Goal: Book appointment/travel/reservation

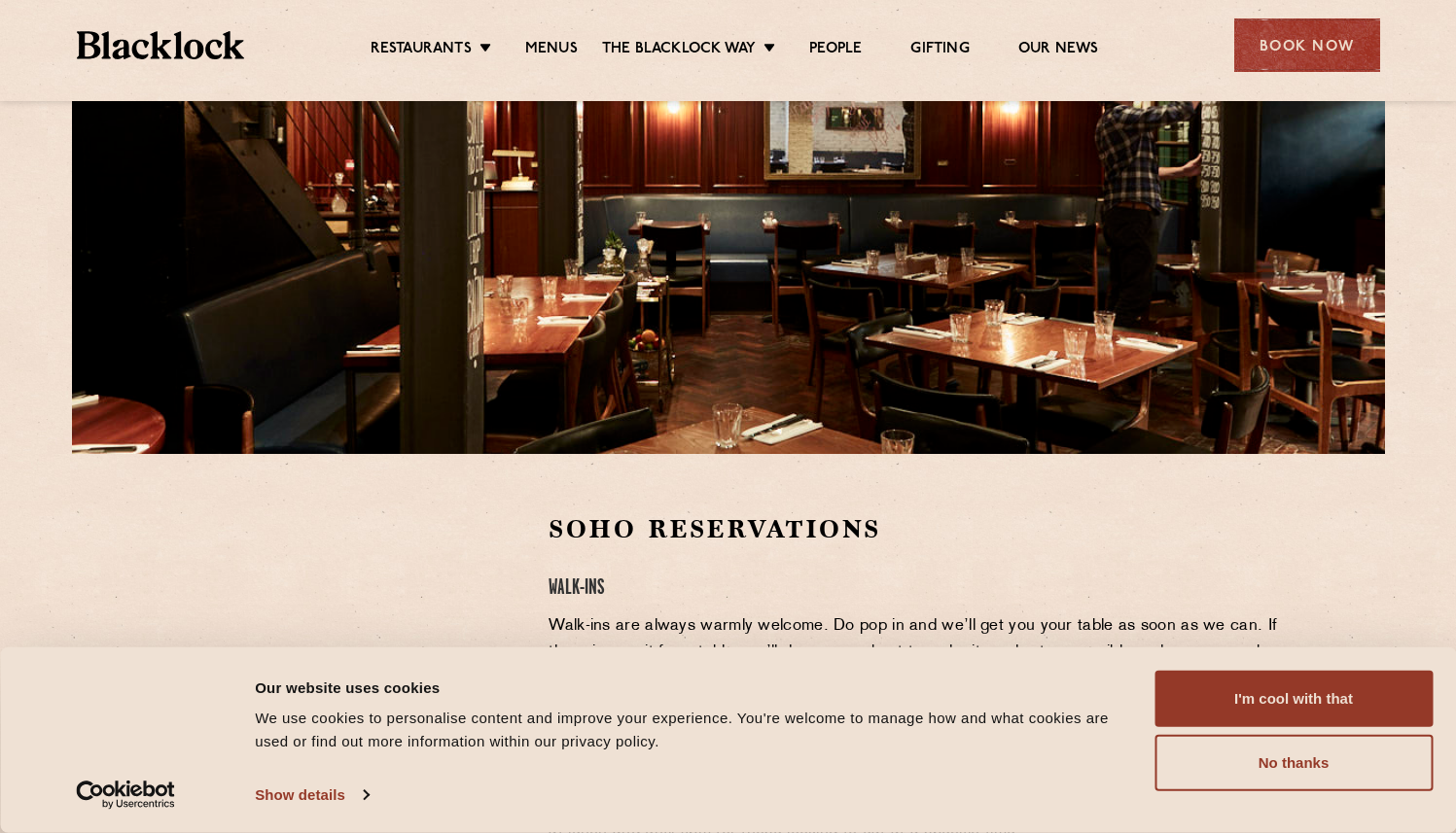
scroll to position [256, 0]
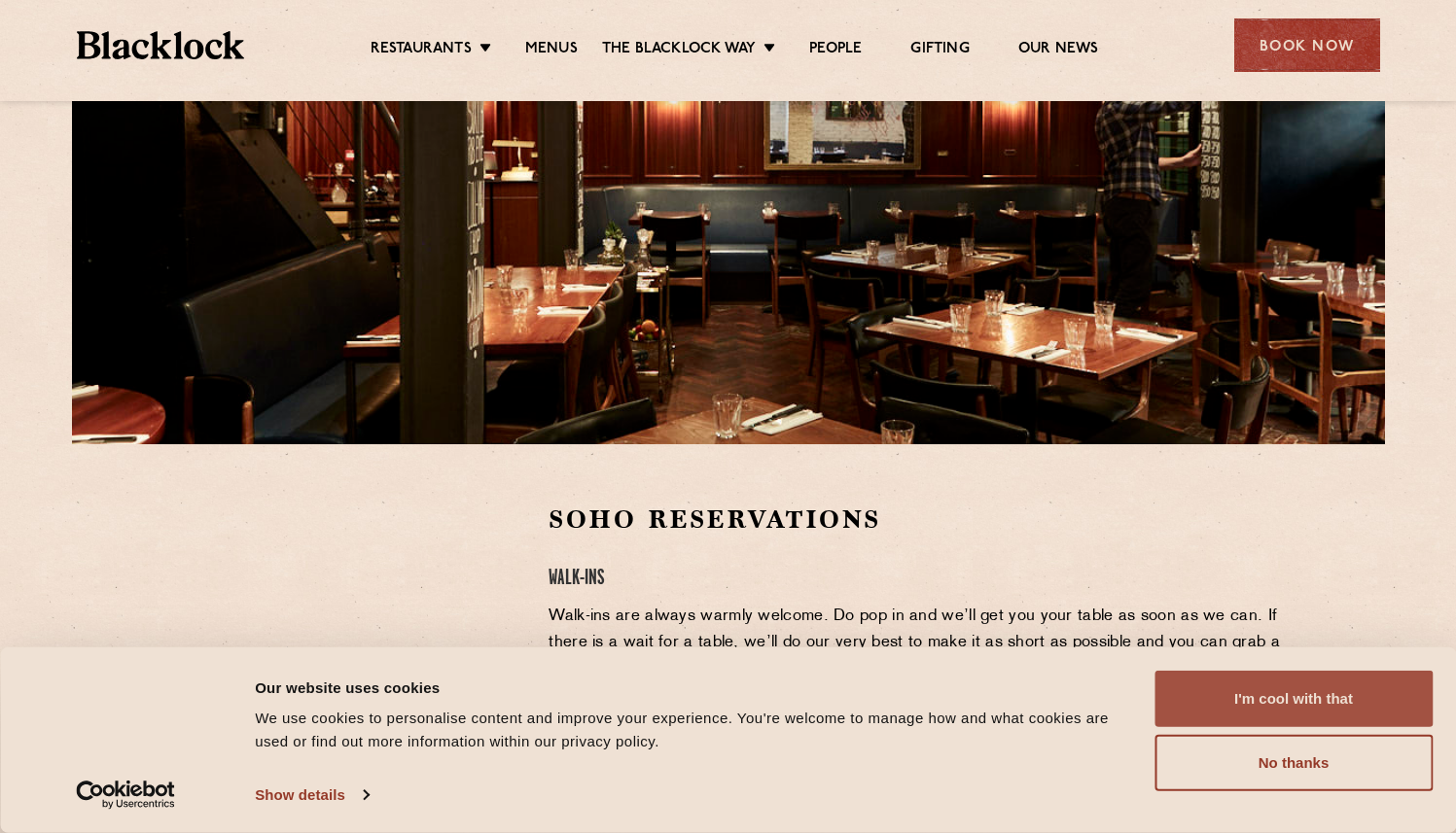
click at [1222, 714] on button "I'm cool with that" at bounding box center [1293, 699] width 278 height 57
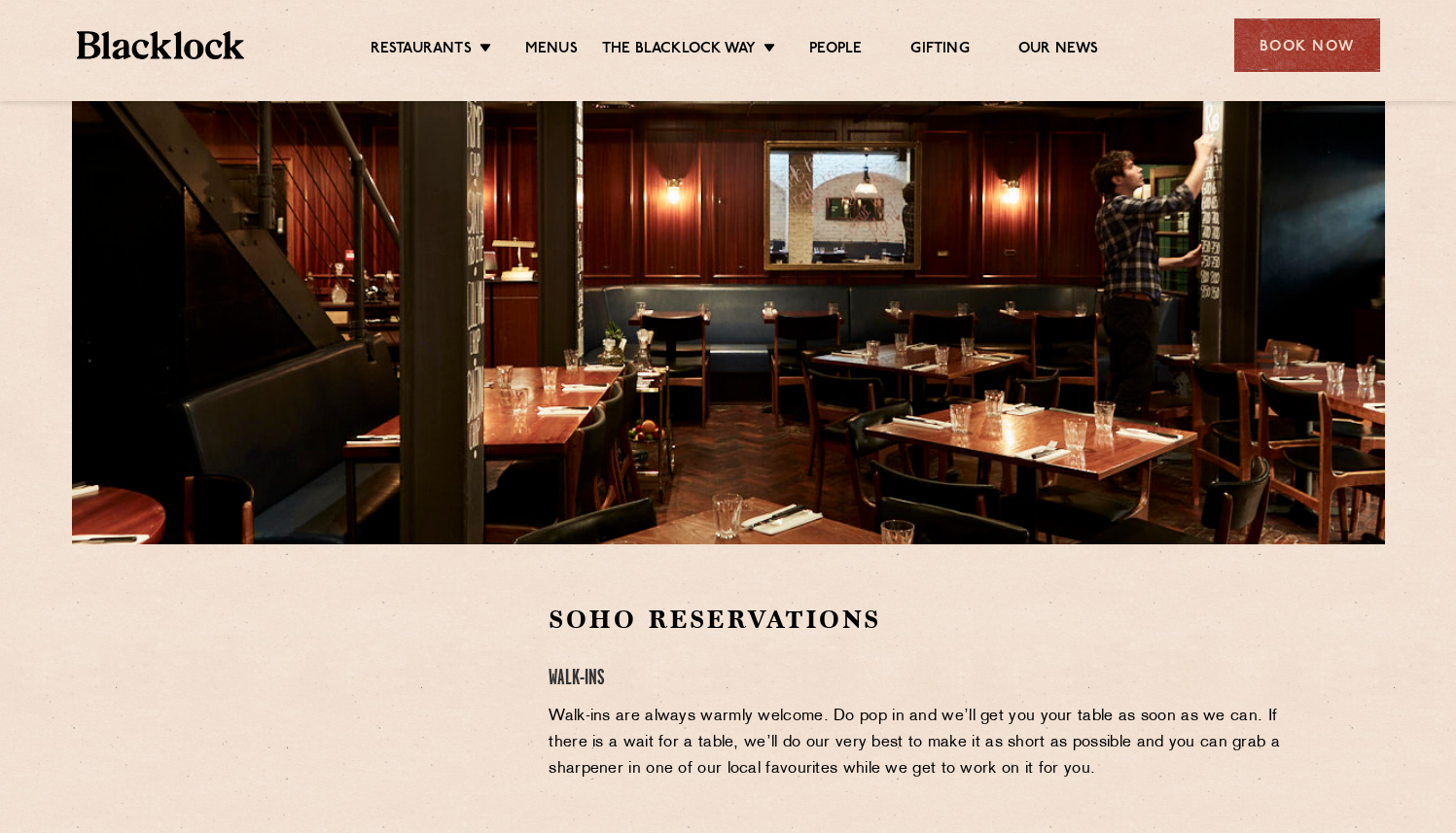
scroll to position [64, 0]
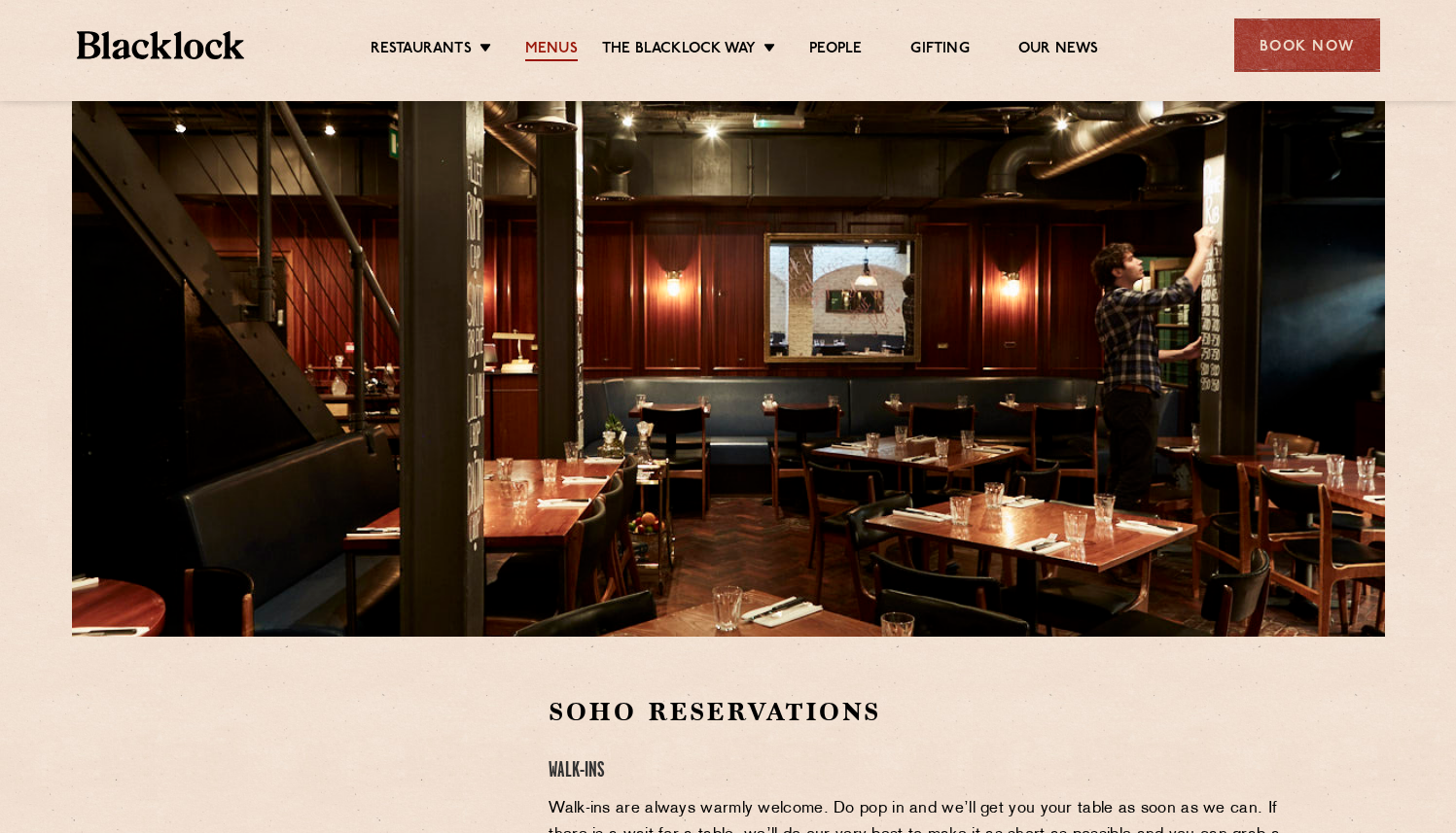
click at [529, 52] on link "Menus" at bounding box center [551, 51] width 53 height 22
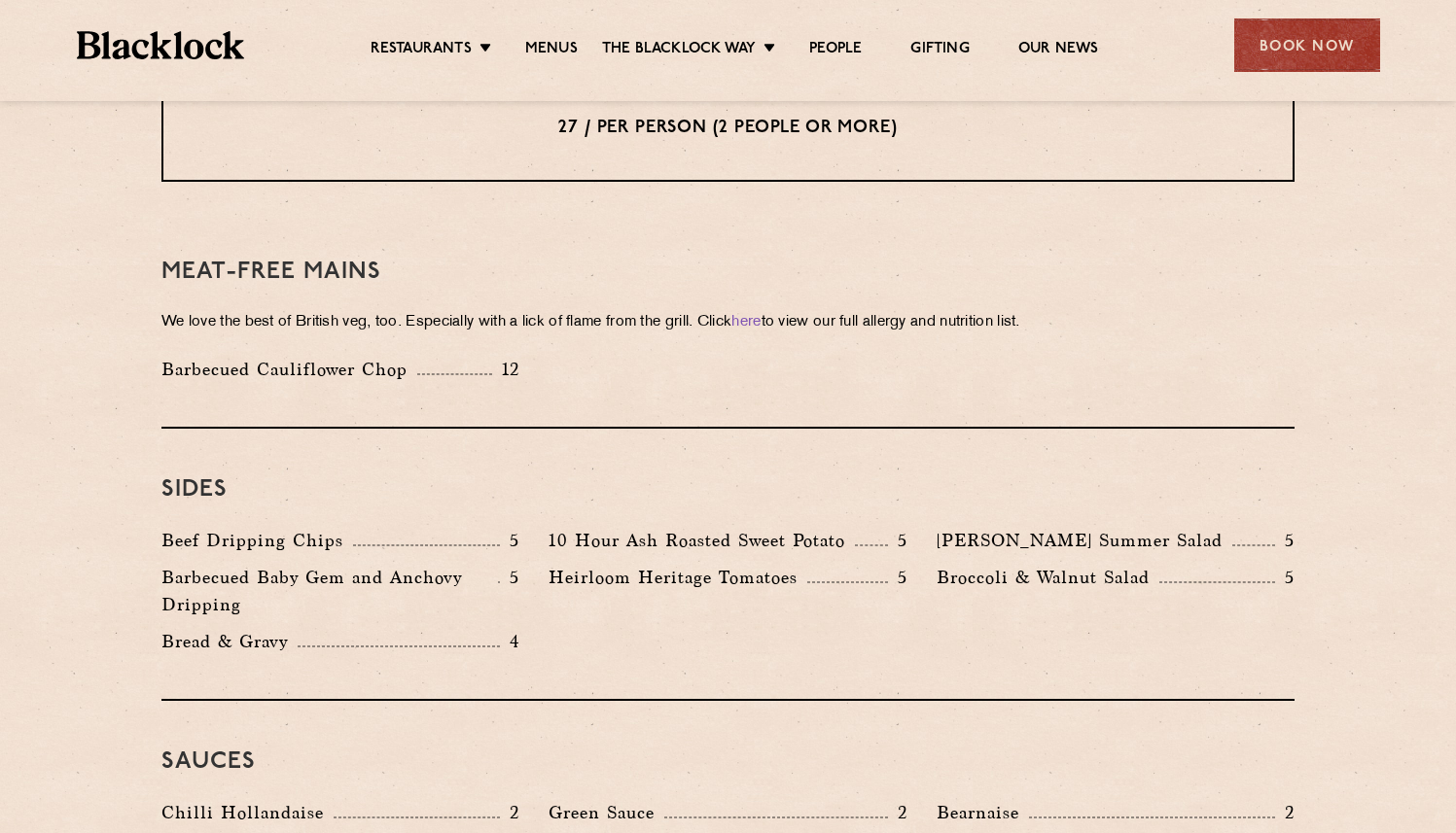
scroll to position [2609, 0]
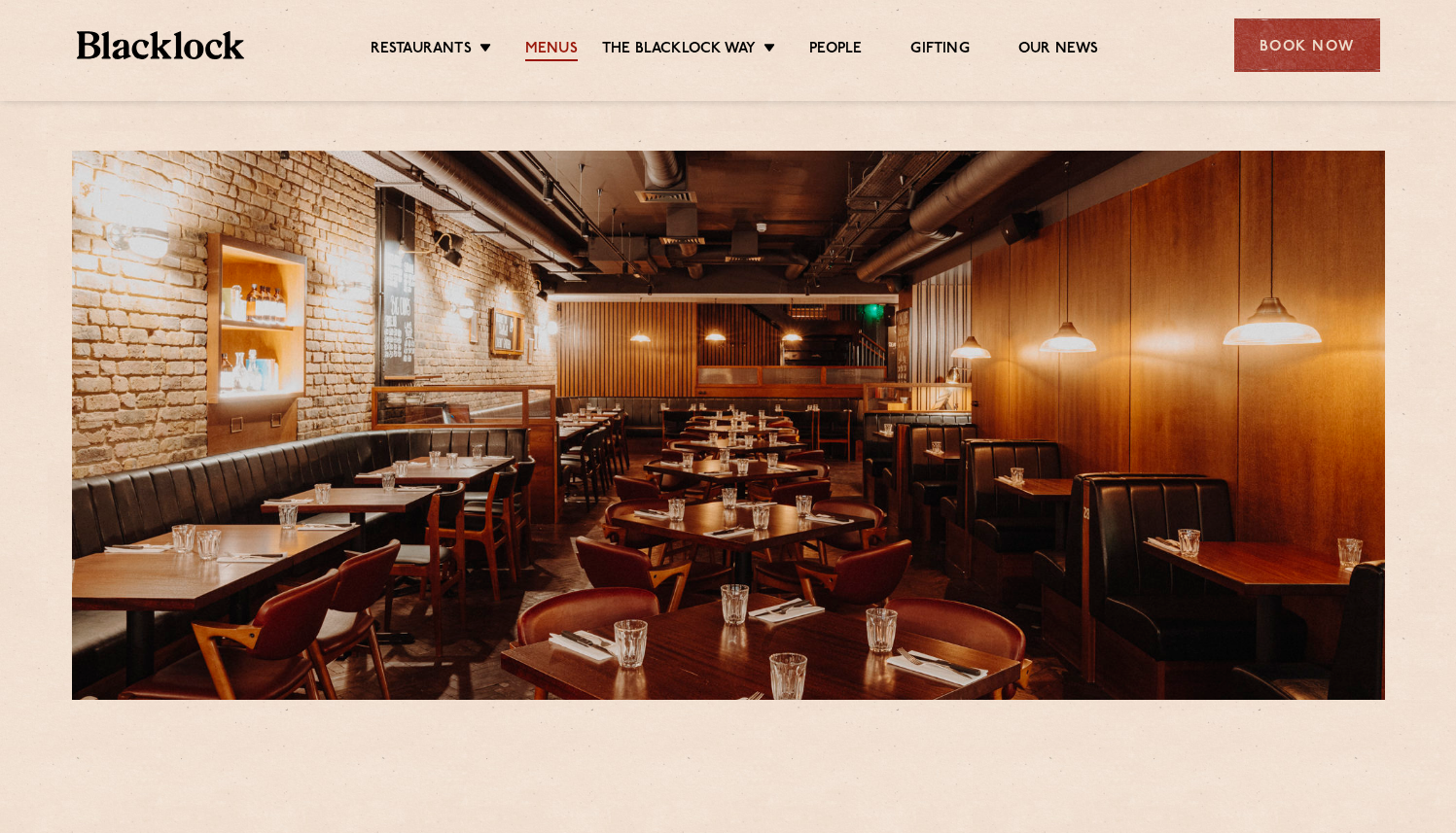
click at [568, 52] on link "Menus" at bounding box center [551, 51] width 53 height 22
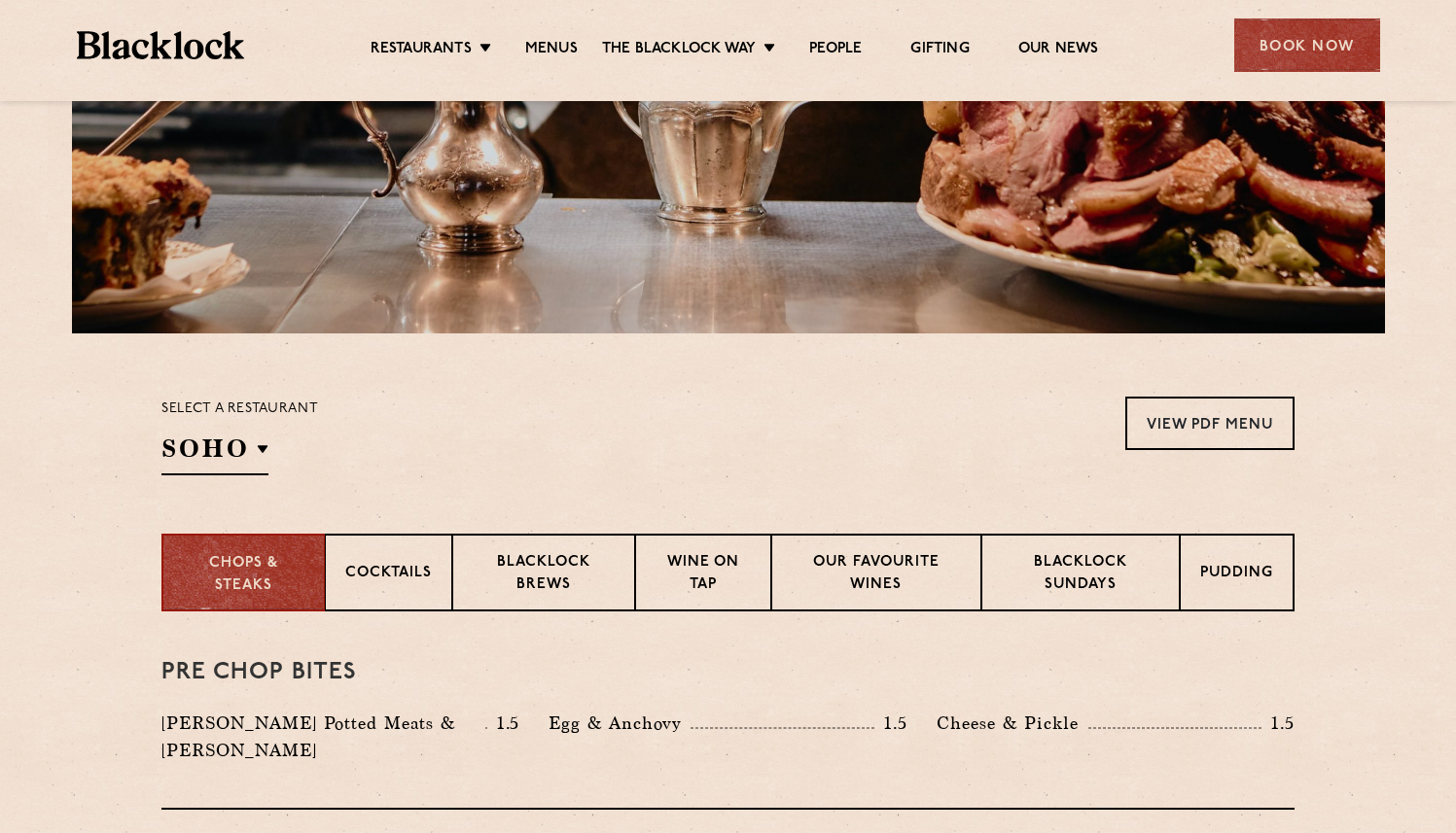
scroll to position [367, 0]
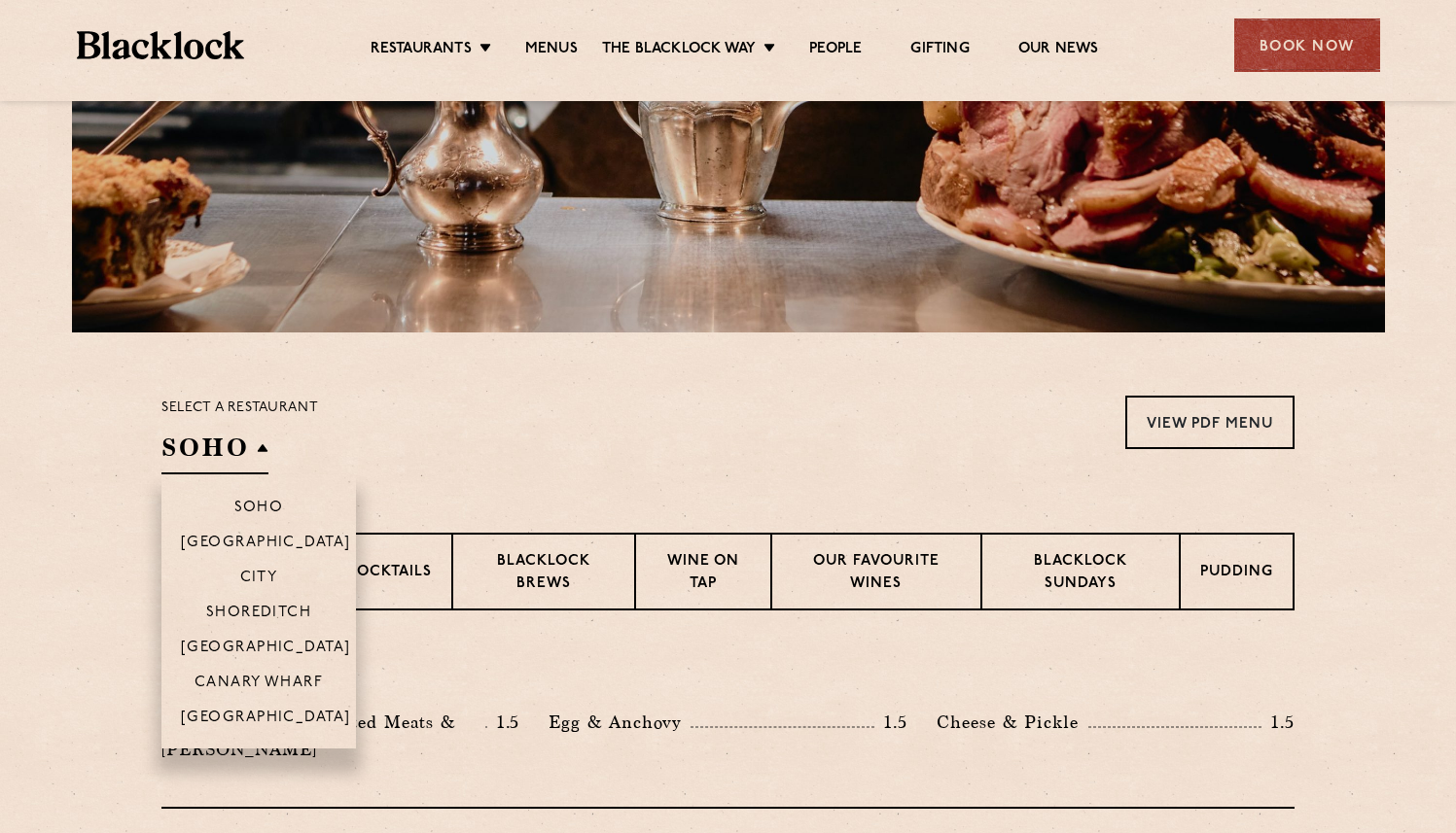
click at [257, 445] on h2 "SOHO" at bounding box center [216, 453] width 107 height 44
click at [296, 657] on p "[GEOGRAPHIC_DATA]" at bounding box center [265, 649] width 170 height 20
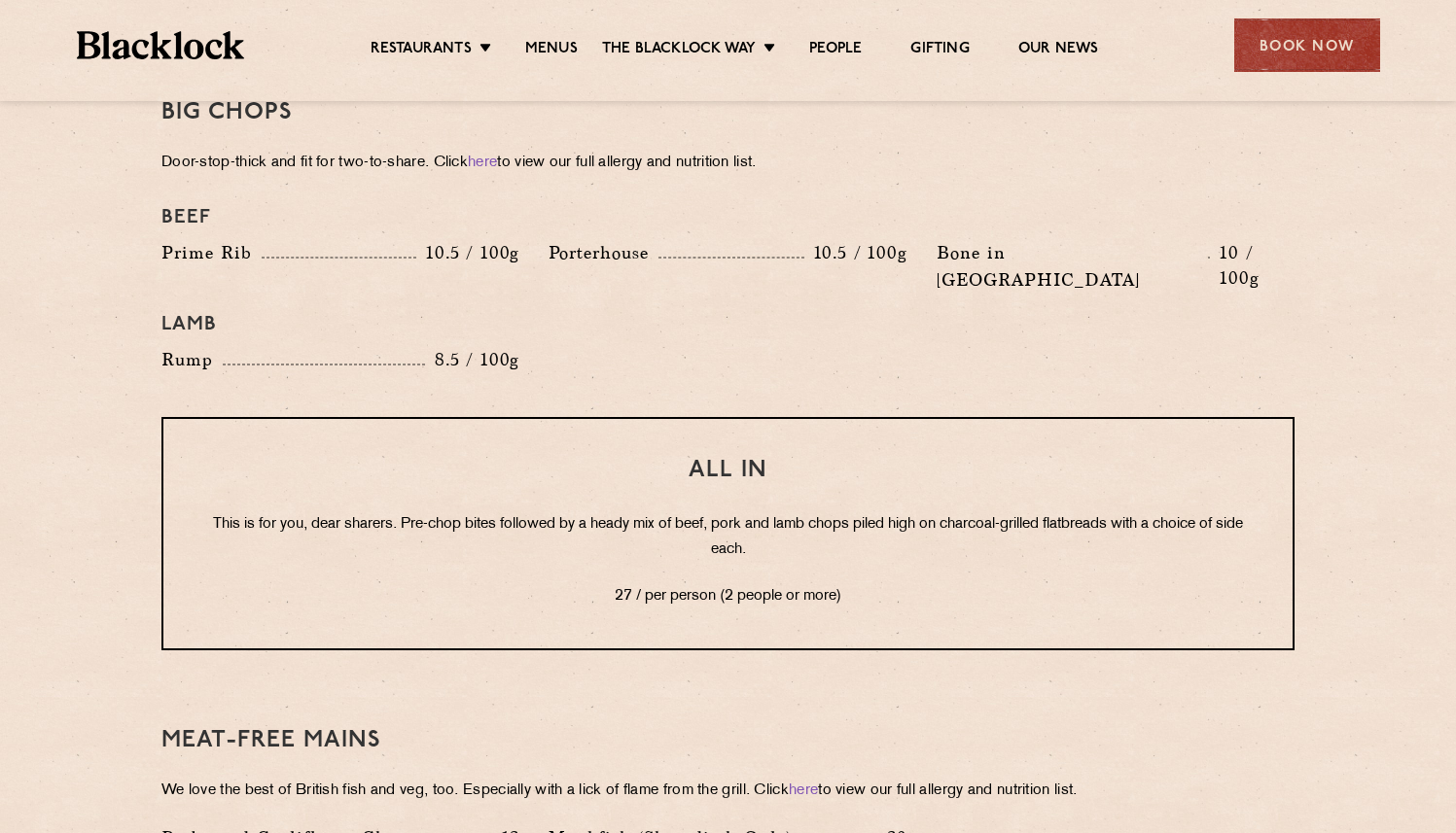
scroll to position [2095, 0]
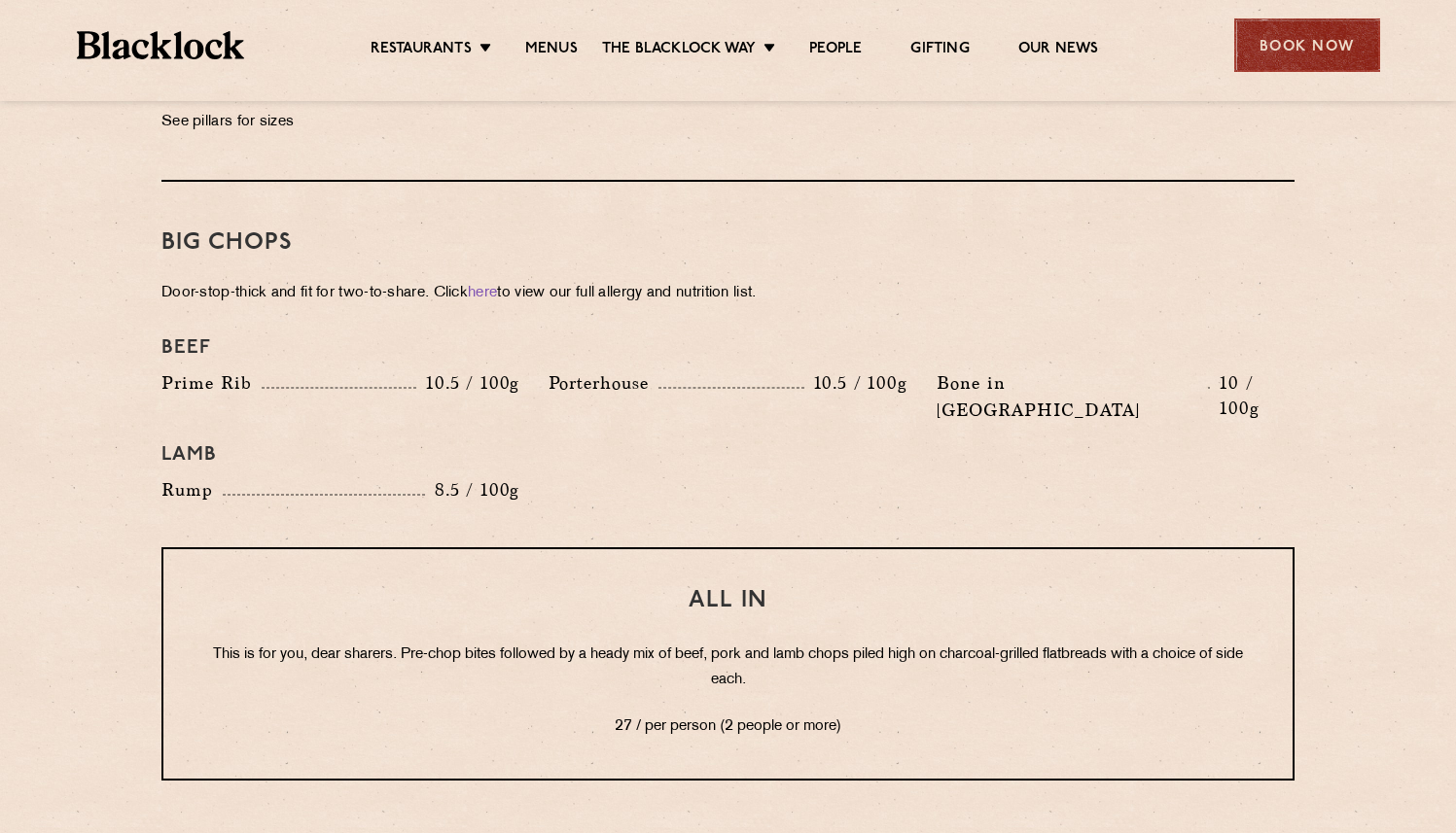
click at [1261, 50] on div "Book Now" at bounding box center [1307, 46] width 146 height 54
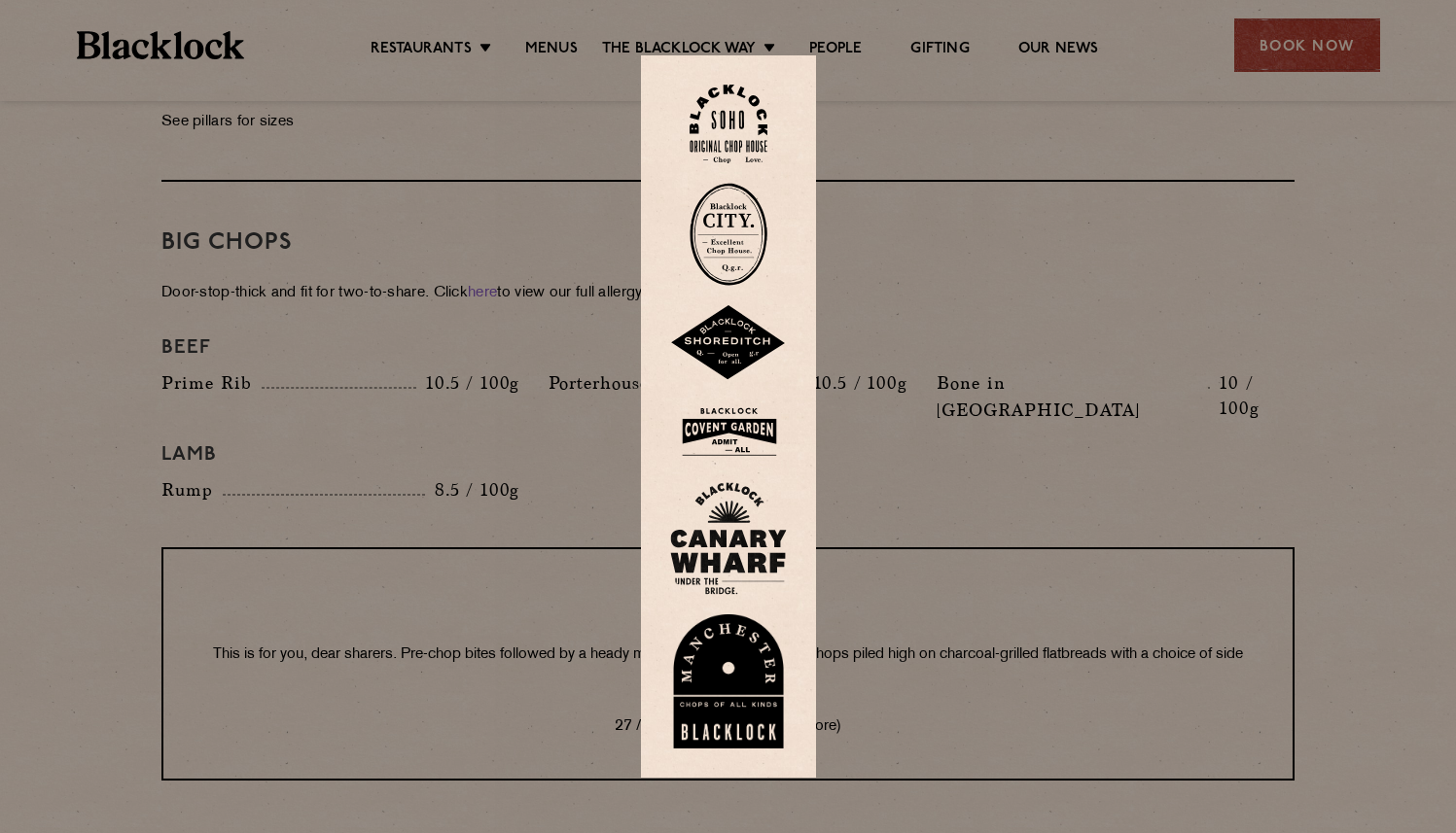
click at [758, 423] on img at bounding box center [728, 432] width 116 height 64
